Goal: Complete application form

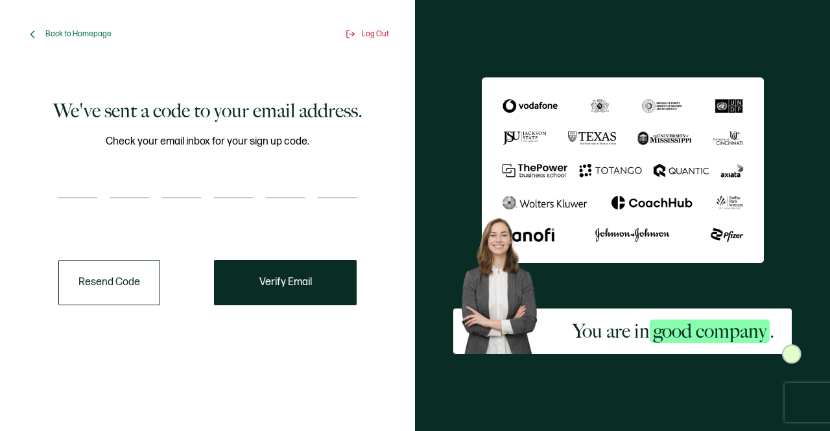
click at [88, 189] on input "number" at bounding box center [77, 186] width 39 height 26
type input "2"
type input "1"
type input "2"
type input "1"
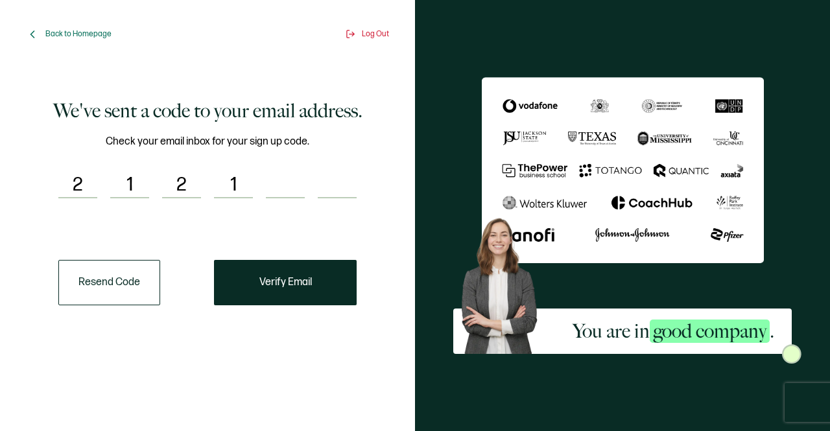
type input "2"
type input "1"
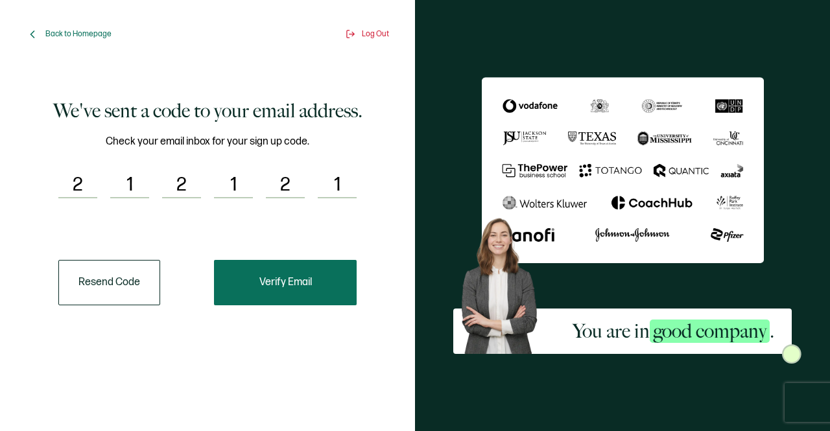
click at [267, 286] on div "Back to Homepage Log Out We've sent a code to your email address. Check your em…" at bounding box center [415, 215] width 830 height 431
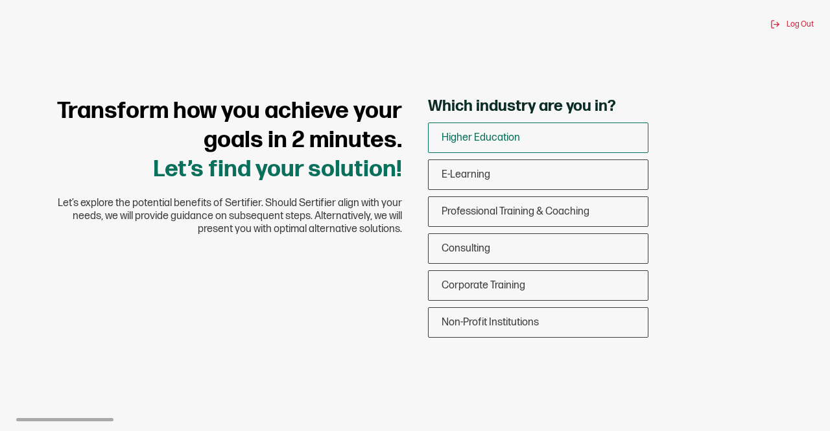
click at [476, 134] on span "Higher Education" at bounding box center [481, 138] width 78 height 12
click at [0, 0] on input "Higher Education" at bounding box center [0, 0] width 0 height 0
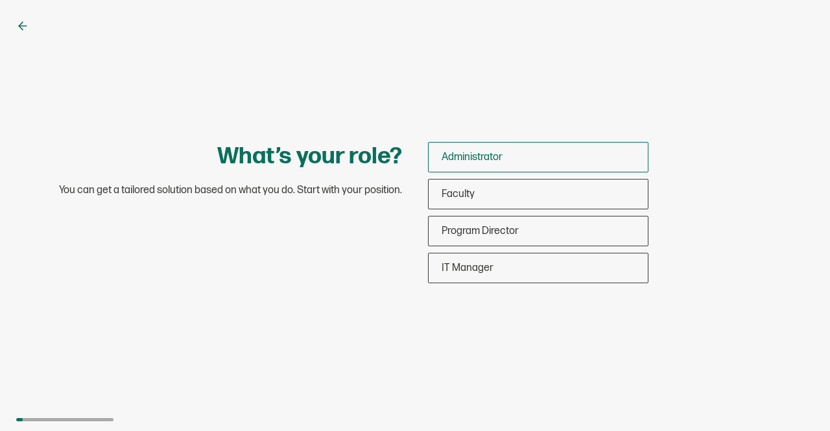
click at [481, 155] on span "Administrator" at bounding box center [472, 157] width 61 height 12
click at [0, 0] on input "Administrator" at bounding box center [0, 0] width 0 height 0
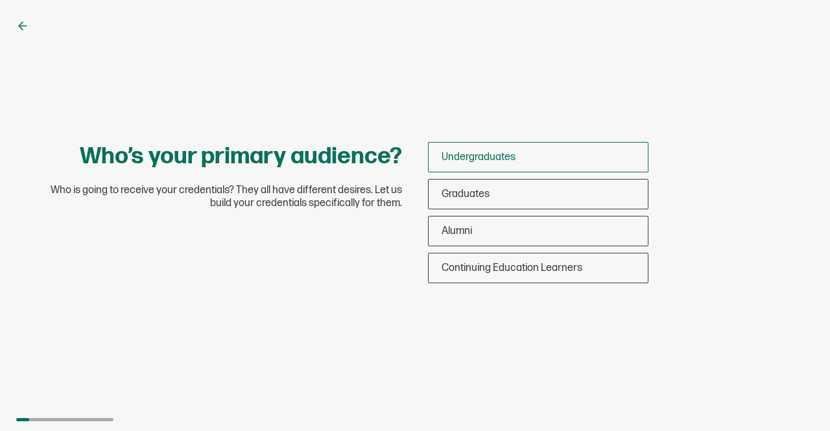
click at [497, 156] on span "Undergraduates" at bounding box center [479, 157] width 74 height 12
click at [0, 0] on input "Undergraduates" at bounding box center [0, 0] width 0 height 0
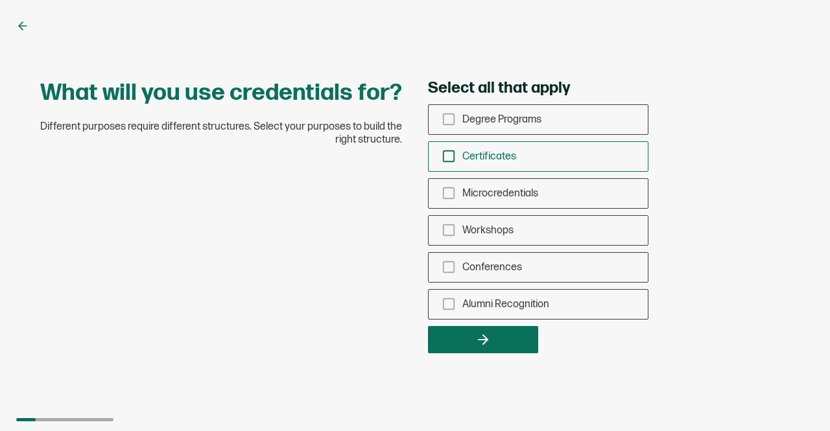
click at [445, 159] on icon "checkbox-group" at bounding box center [449, 156] width 14 height 14
click at [0, 0] on input "Certificates" at bounding box center [0, 0] width 0 height 0
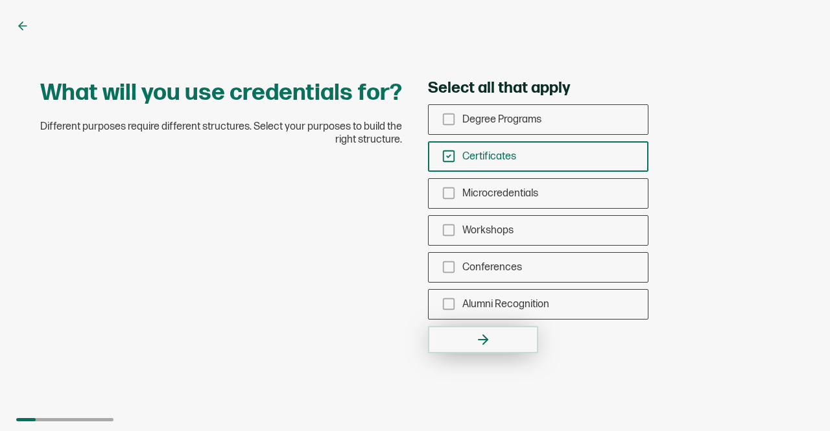
click at [485, 341] on icon "button" at bounding box center [485, 339] width 5 height 9
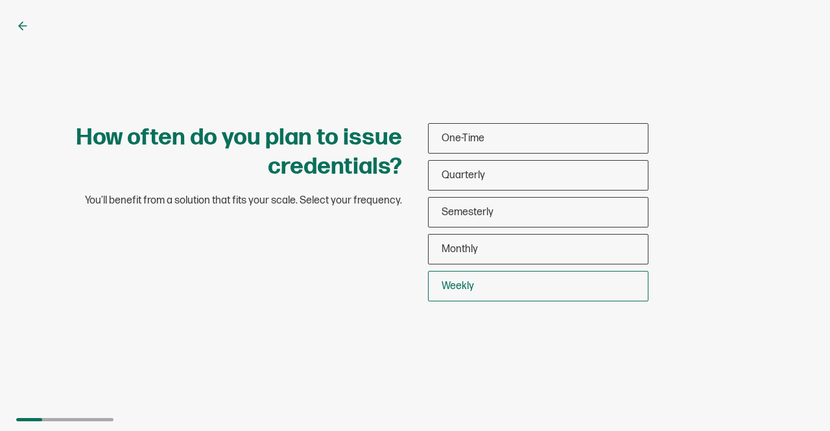
click at [470, 282] on span "Weekly" at bounding box center [458, 286] width 32 height 12
click at [0, 0] on input "Weekly" at bounding box center [0, 0] width 0 height 0
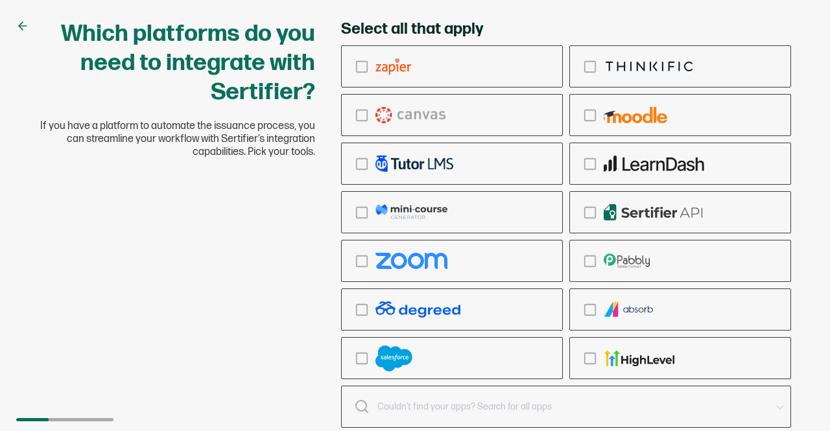
click at [435, 412] on input "text" at bounding box center [573, 407] width 393 height 18
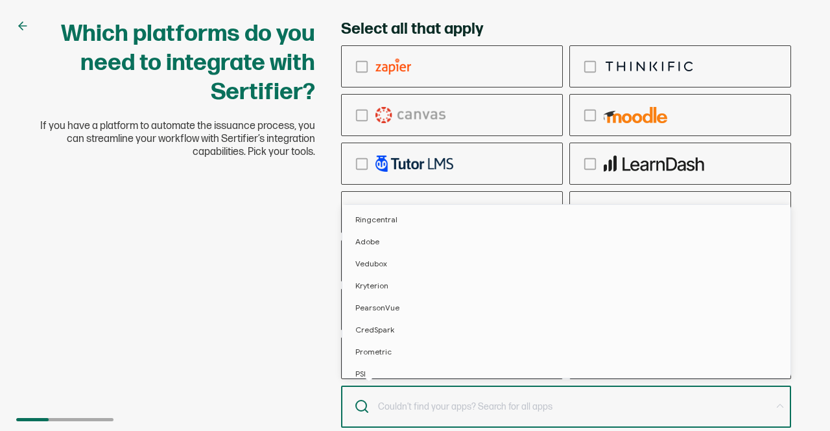
click at [586, 403] on input "text" at bounding box center [573, 407] width 393 height 18
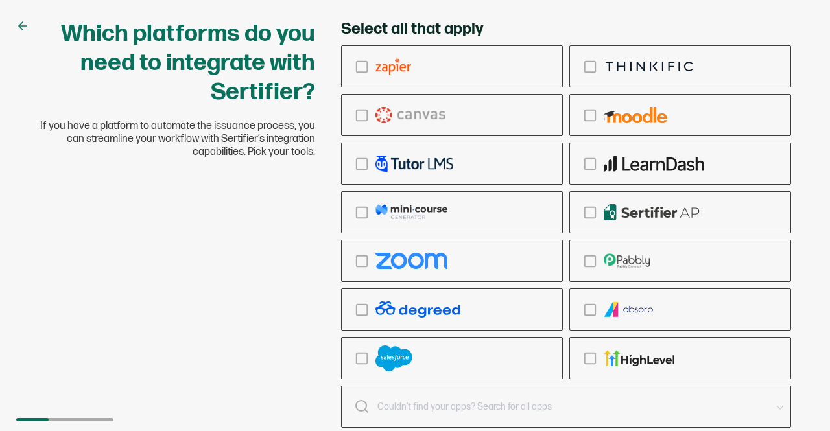
click at [824, 286] on div "Which platforms do you need to integrate with Sertifier? If you have a platform…" at bounding box center [415, 215] width 830 height 431
click at [808, 339] on div "Which platforms do you need to integrate with Sertifier? If you have a platform…" at bounding box center [415, 215] width 830 height 431
click at [425, 416] on input "text" at bounding box center [573, 407] width 393 height 18
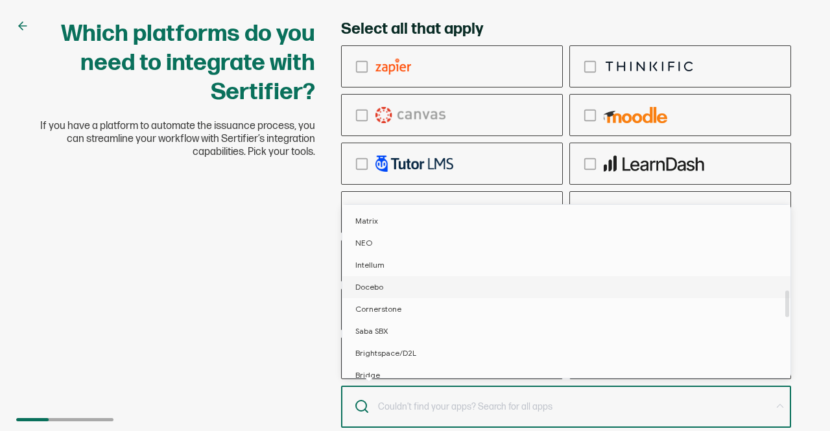
scroll to position [161, 0]
click at [733, 9] on div "Which platforms do you need to integrate with Sertifier? If you have a platform…" at bounding box center [415, 215] width 830 height 431
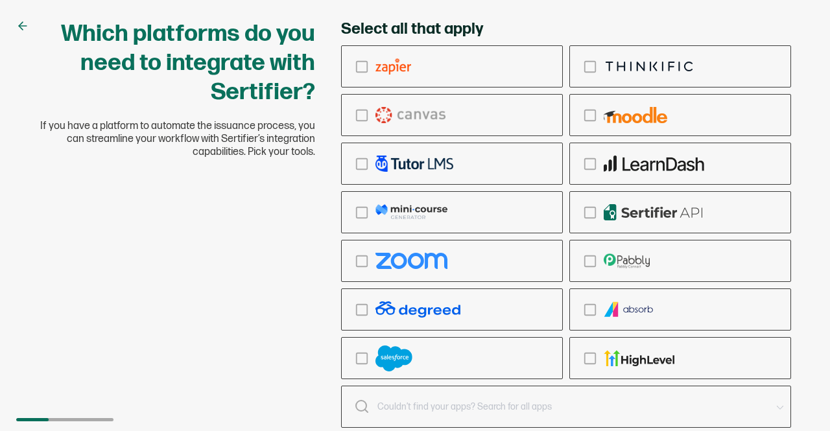
click at [176, 225] on div "Which platforms do you need to integrate with Sertifier? If you have a platform…" at bounding box center [415, 240] width 778 height 442
click at [20, 22] on icon at bounding box center [22, 25] width 13 height 13
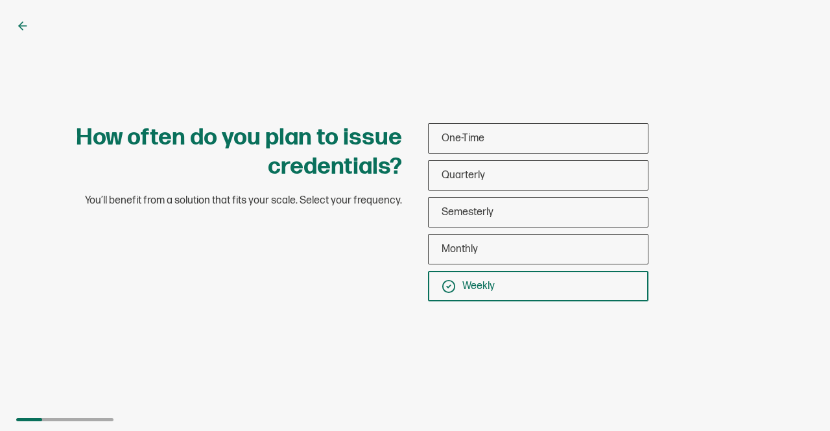
click at [474, 282] on span "Weekly" at bounding box center [478, 286] width 32 height 12
click at [0, 0] on input "Weekly" at bounding box center [0, 0] width 0 height 0
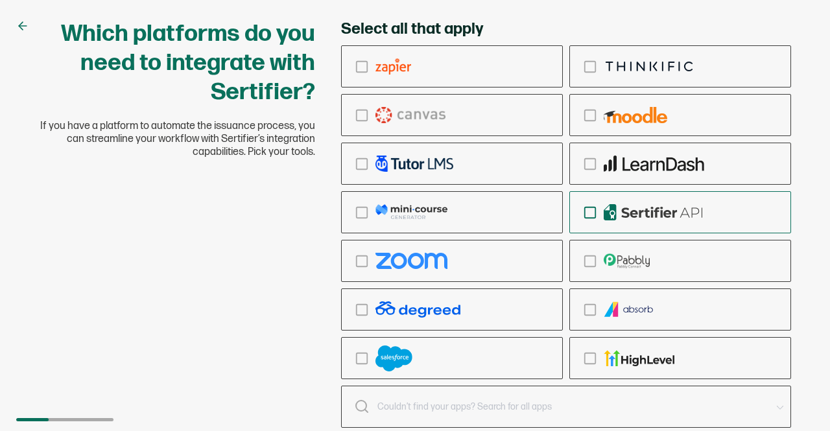
click at [594, 211] on icon "checkbox-group" at bounding box center [590, 213] width 14 height 14
click at [0, 0] on input "checkbox-group" at bounding box center [0, 0] width 0 height 0
click at [589, 210] on icon "checkbox-group" at bounding box center [590, 213] width 14 height 14
click at [0, 0] on input "checkbox-group" at bounding box center [0, 0] width 0 height 0
click at [217, 394] on div "Which platforms do you need to integrate with Sertifier? If you have a platform…" at bounding box center [415, 240] width 778 height 442
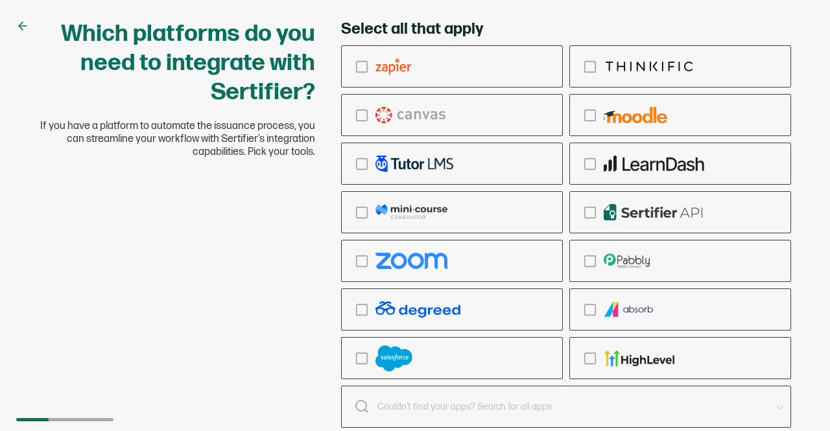
click at [215, 390] on div "Which platforms do you need to integrate with Sertifier? If you have a platform…" at bounding box center [415, 240] width 778 height 442
click at [822, 221] on div "Which platforms do you need to integrate with Sertifier? If you have a platform…" at bounding box center [415, 215] width 830 height 431
drag, startPoint x: 793, startPoint y: 280, endPoint x: 804, endPoint y: 274, distance: 12.2
click at [793, 280] on div "Select all that apply Ringcentral Adobe Vedubox Kryterion PearsonVue CredSpark …" at bounding box center [566, 240] width 476 height 442
click at [794, 224] on div "Select all that apply Ringcentral Adobe Vedubox Kryterion PearsonVue CredSpark …" at bounding box center [566, 240] width 476 height 442
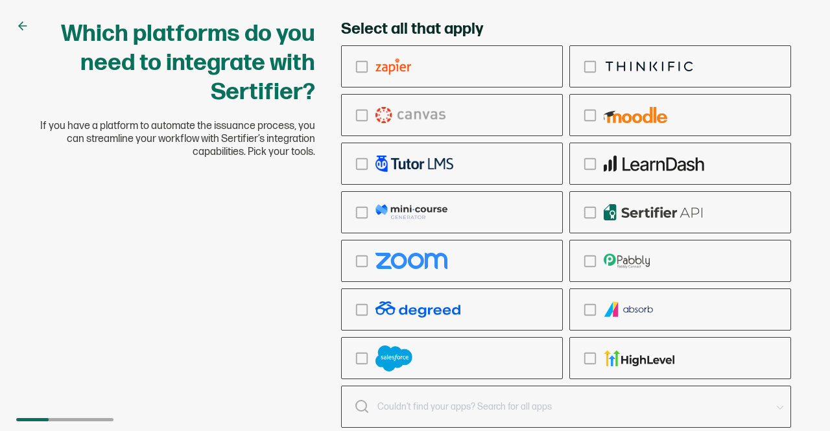
drag, startPoint x: 368, startPoint y: 424, endPoint x: 370, endPoint y: 414, distance: 9.8
click at [368, 422] on span at bounding box center [362, 420] width 16 height 42
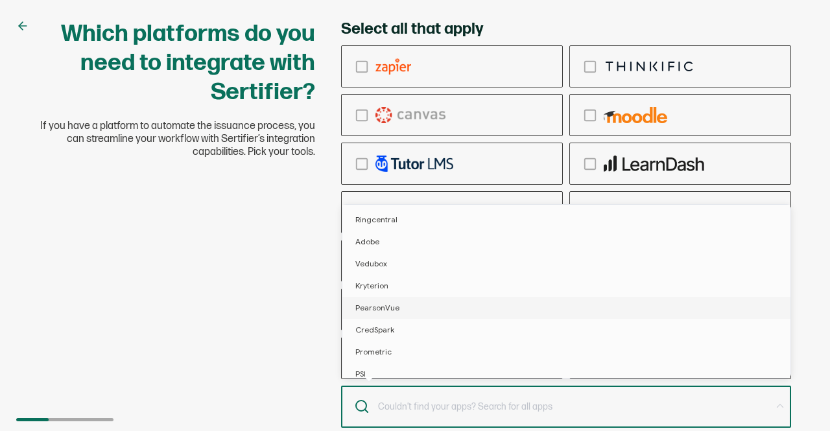
click at [280, 280] on div "Which platforms do you need to integrate with Sertifier? If you have a platform…" at bounding box center [415, 240] width 778 height 442
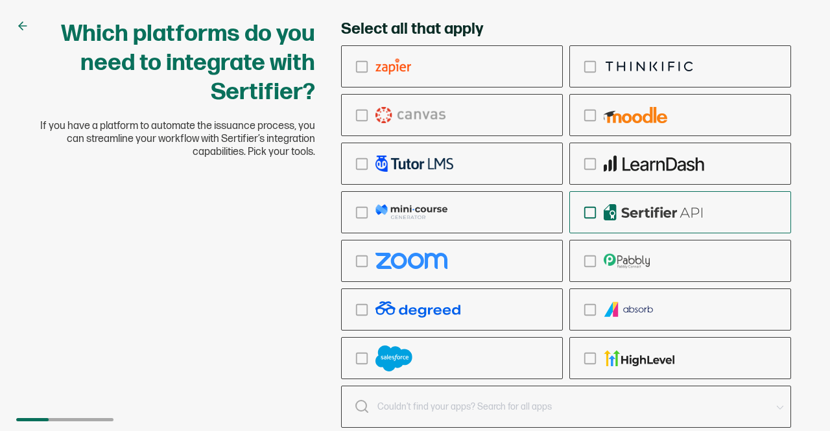
click at [590, 211] on icon "checkbox-group" at bounding box center [590, 213] width 14 height 14
click at [0, 0] on input "checkbox-group" at bounding box center [0, 0] width 0 height 0
click at [820, 249] on div "Which platforms do you need to integrate with Sertifier? If you have a platform…" at bounding box center [415, 215] width 830 height 431
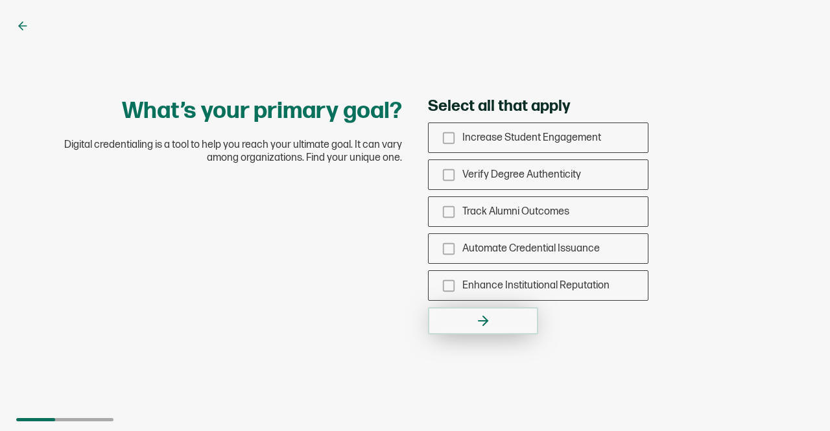
click at [487, 318] on icon "button" at bounding box center [483, 321] width 16 height 16
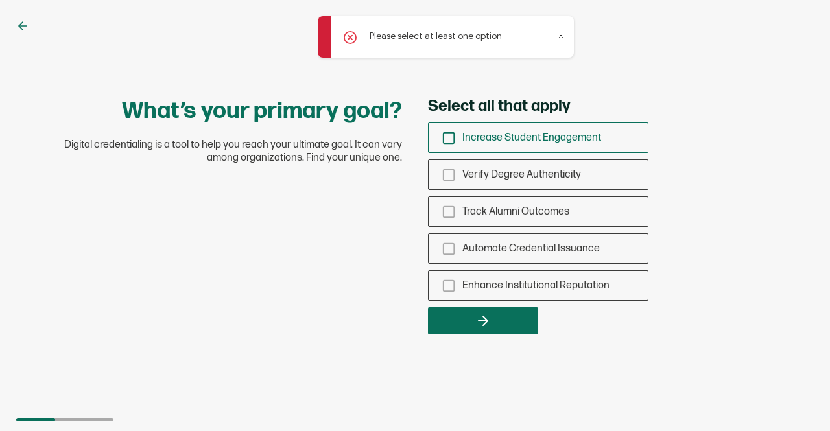
click at [450, 136] on icon "checkbox-group" at bounding box center [449, 138] width 14 height 14
click at [0, 0] on input "Increase Student Engagement" at bounding box center [0, 0] width 0 height 0
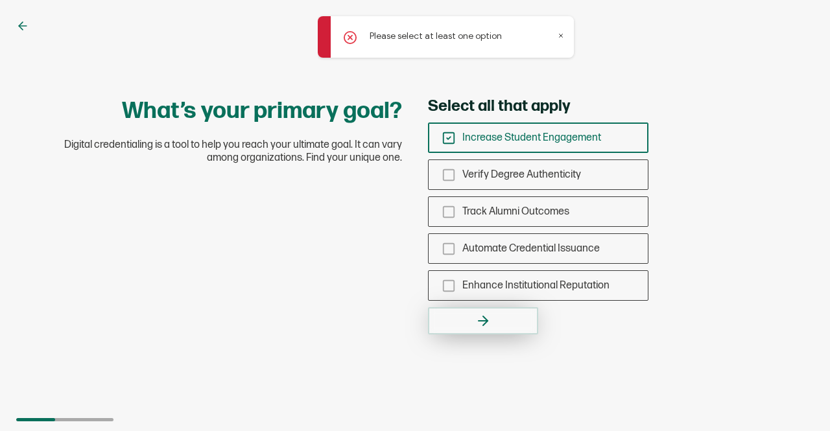
click at [492, 318] on button "button" at bounding box center [483, 320] width 110 height 27
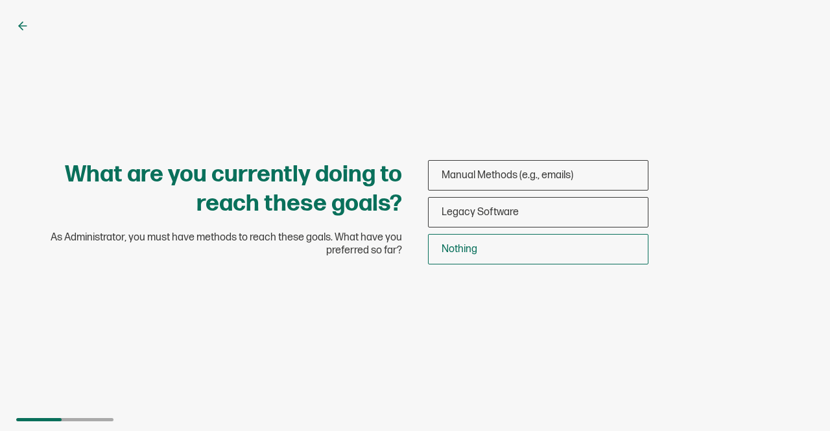
click at [466, 243] on div "Nothing" at bounding box center [538, 249] width 219 height 30
click at [0, 0] on input "Nothing" at bounding box center [0, 0] width 0 height 0
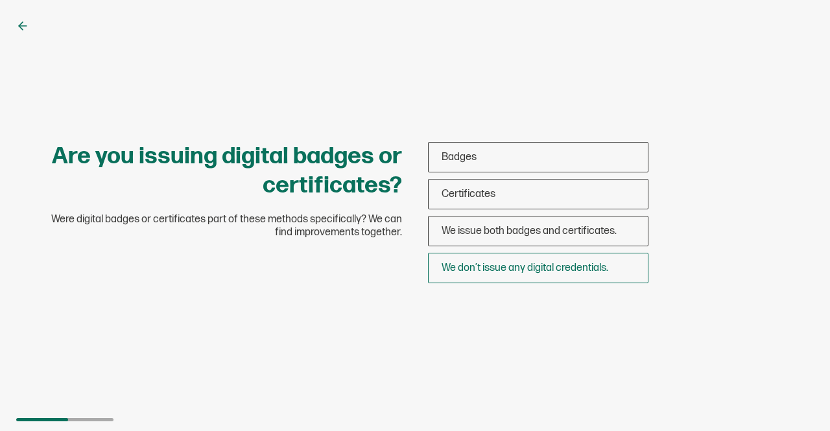
click at [525, 262] on span "We don’t issue any digital credentials." at bounding box center [525, 268] width 167 height 12
click at [0, 0] on input "We don’t issue any digital credentials." at bounding box center [0, 0] width 0 height 0
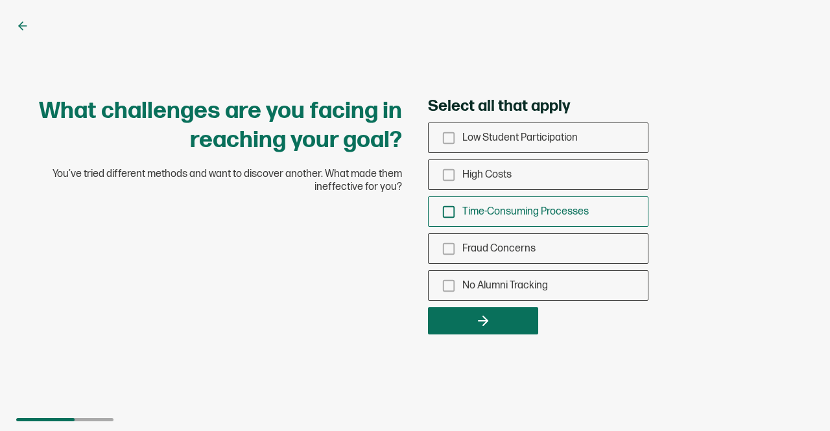
click at [451, 206] on rect "checkbox-group" at bounding box center [449, 211] width 11 height 11
click at [0, 0] on input "Time-Consuming Processes" at bounding box center [0, 0] width 0 height 0
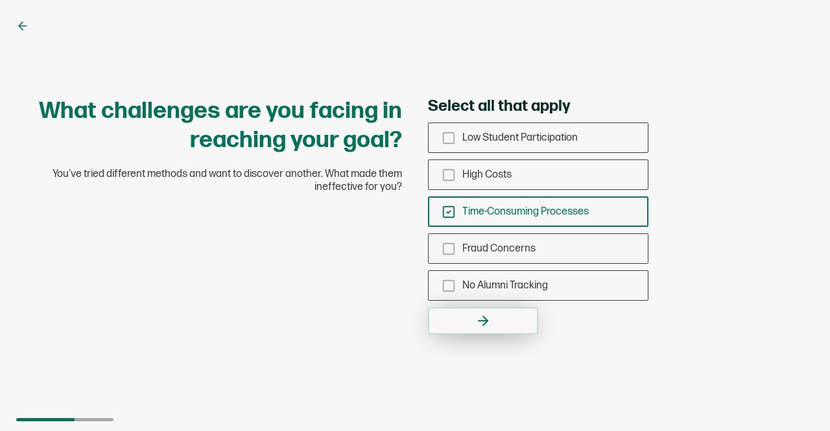
click at [483, 325] on icon "button" at bounding box center [485, 321] width 5 height 9
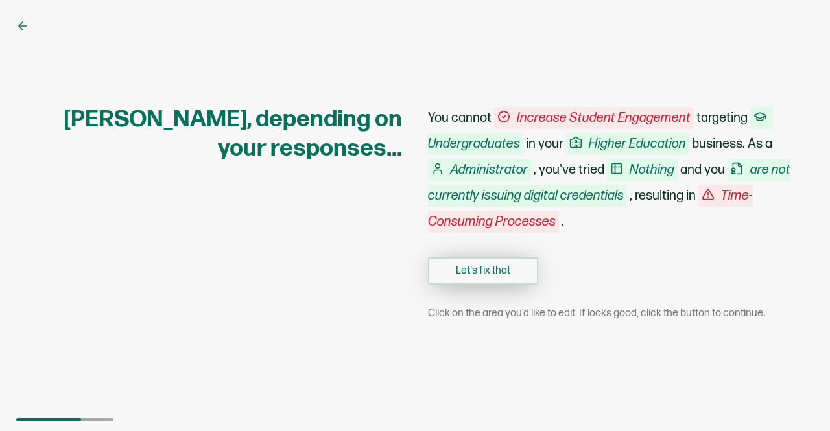
click at [493, 264] on button "Let's fix that" at bounding box center [483, 271] width 110 height 27
